Goal: Task Accomplishment & Management: Use online tool/utility

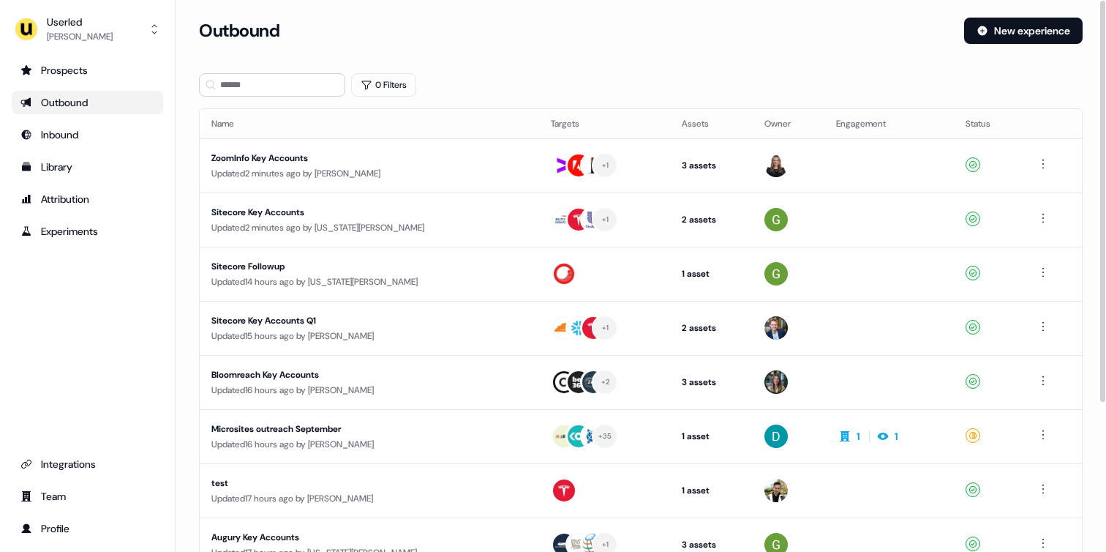
click at [568, 59] on div "Outbound New experience" at bounding box center [641, 40] width 884 height 44
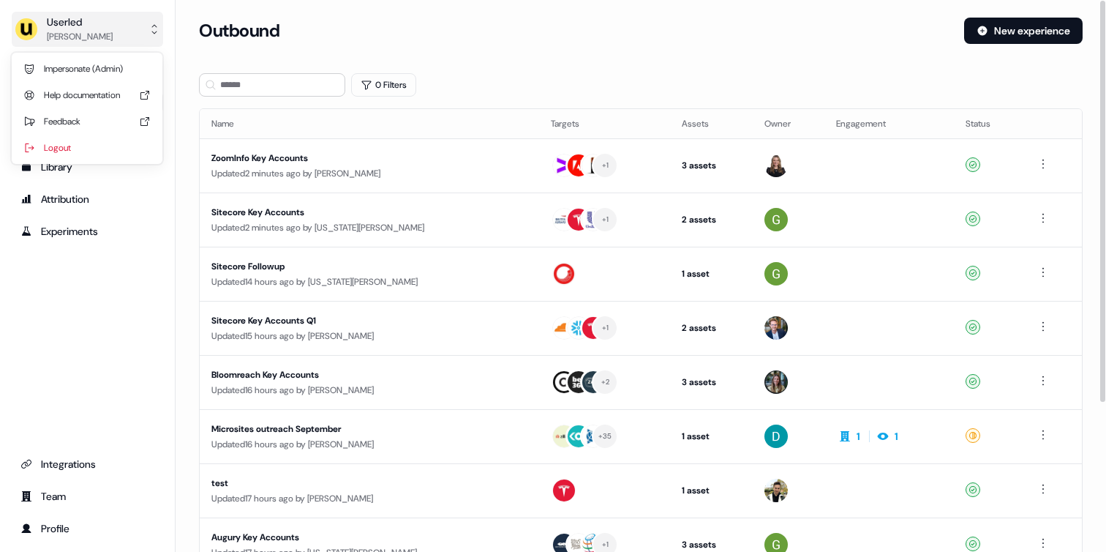
click at [39, 35] on div "Userled [PERSON_NAME]" at bounding box center [64, 29] width 98 height 29
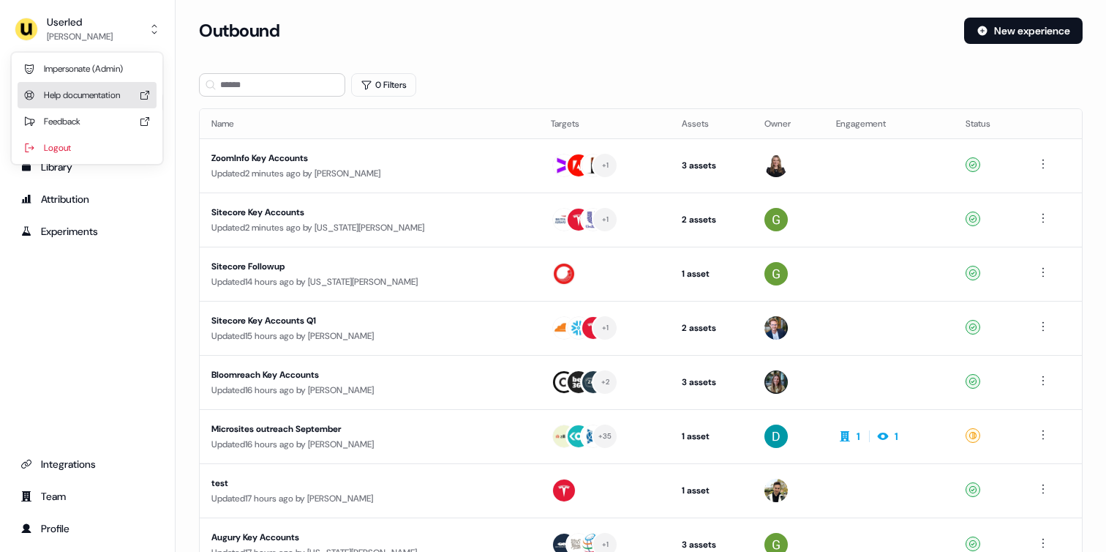
click at [58, 83] on div "Help documentation" at bounding box center [87, 95] width 139 height 26
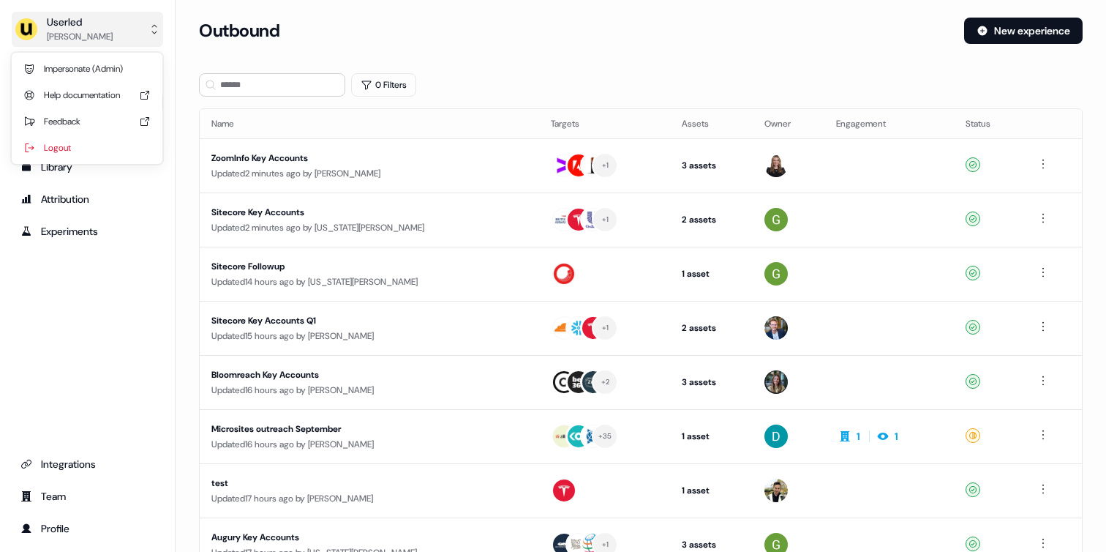
click at [121, 15] on button "Userled [PERSON_NAME]" at bounding box center [87, 29] width 151 height 35
click at [90, 62] on div "Impersonate (Admin)" at bounding box center [87, 69] width 139 height 26
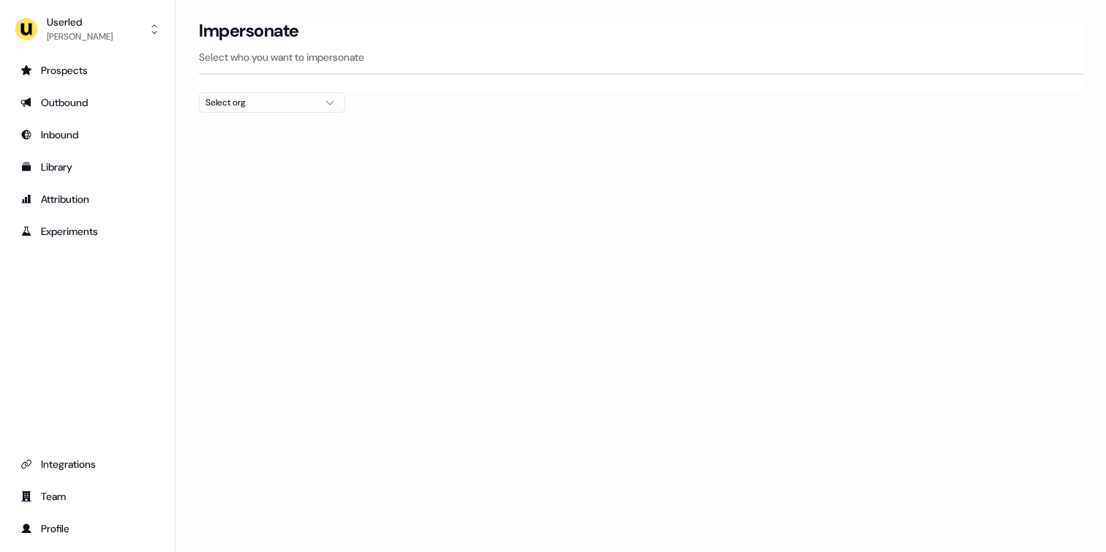
click at [301, 102] on div "Select org" at bounding box center [261, 102] width 110 height 15
type input "*****"
click at [244, 154] on div "Gupshup" at bounding box center [272, 154] width 145 height 23
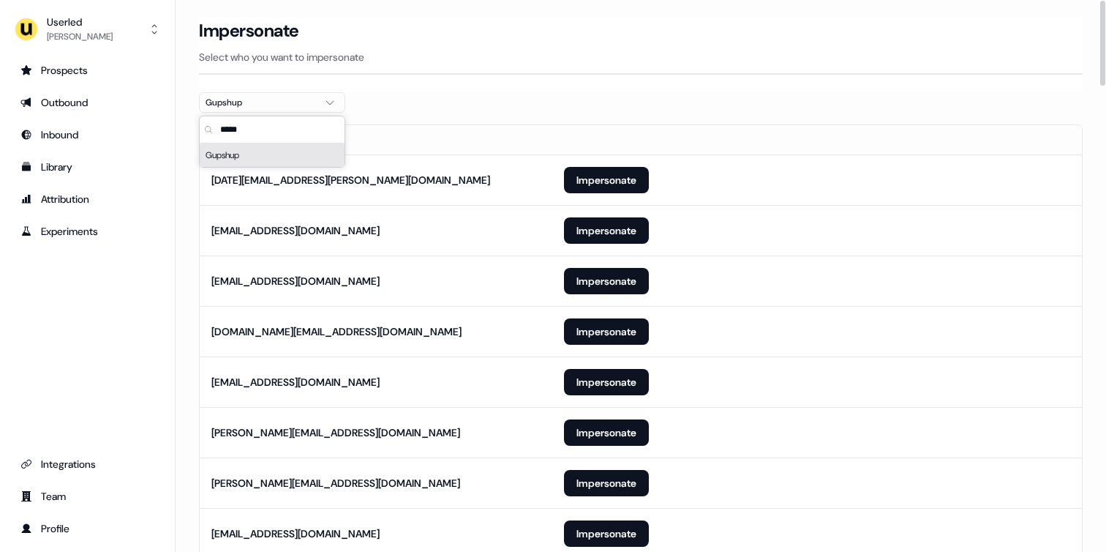
click at [171, 196] on div "Userled [PERSON_NAME] Prospects Outbound Inbound Library Attribution Experiment…" at bounding box center [88, 276] width 176 height 552
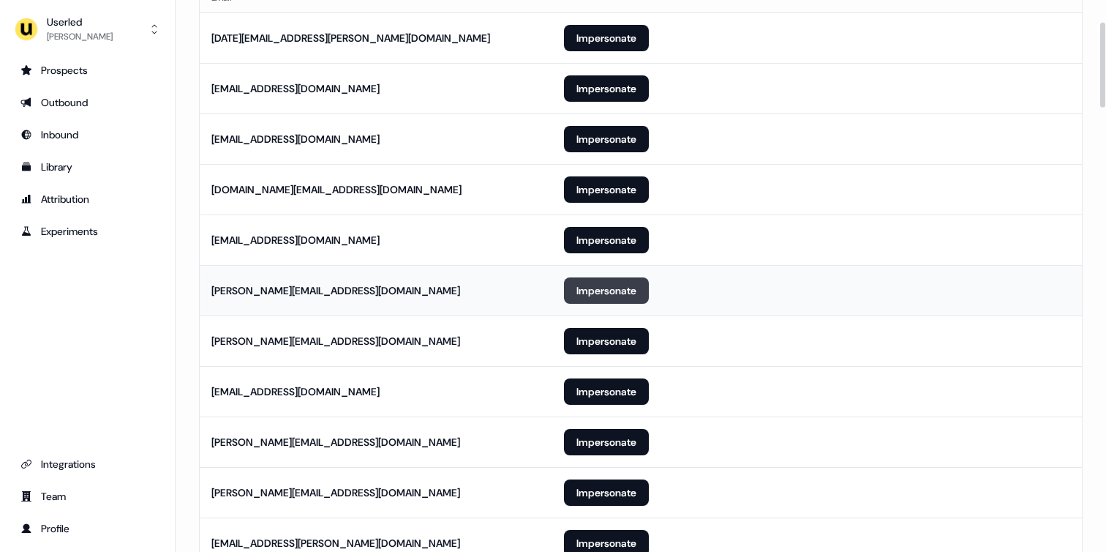
click at [607, 286] on button "Impersonate" at bounding box center [606, 290] width 85 height 26
